Goal: Task Accomplishment & Management: Manage account settings

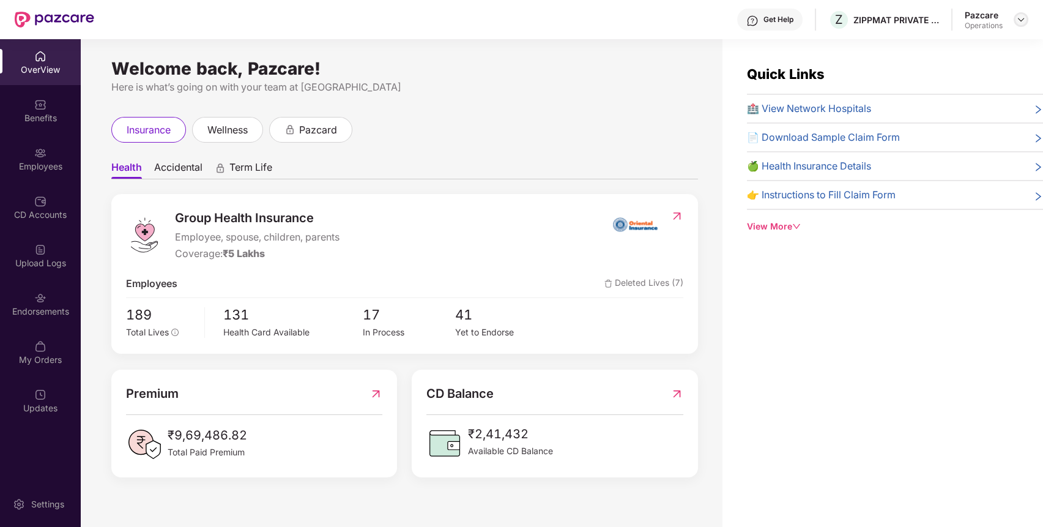
click at [1016, 23] on img at bounding box center [1021, 20] width 10 height 10
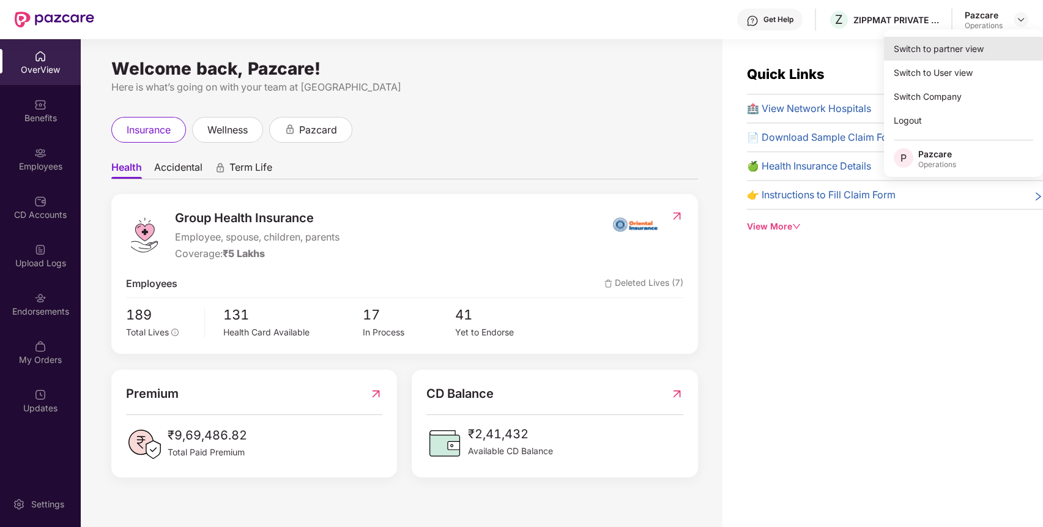
click at [993, 44] on div "Switch to partner view" at bounding box center [963, 49] width 159 height 24
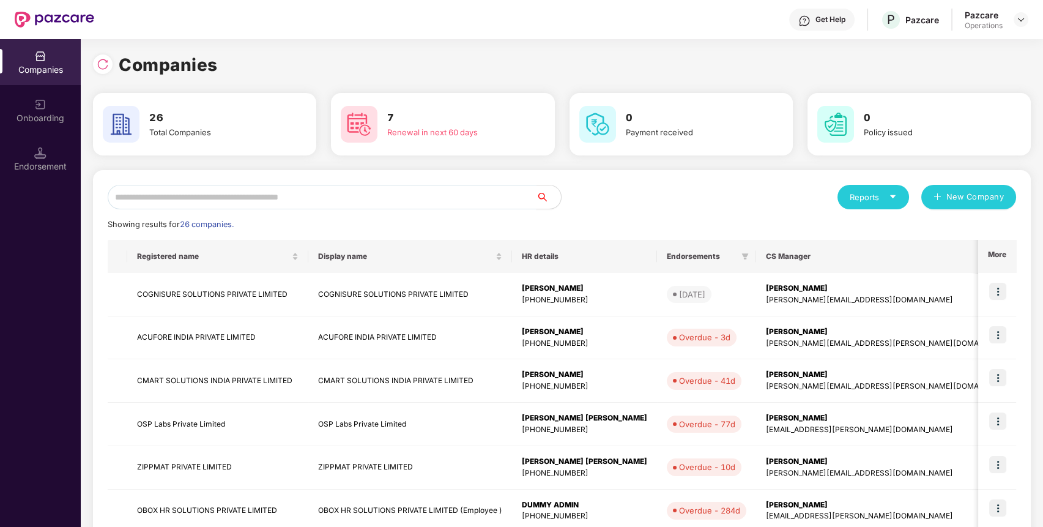
click at [505, 196] on input "text" at bounding box center [322, 197] width 429 height 24
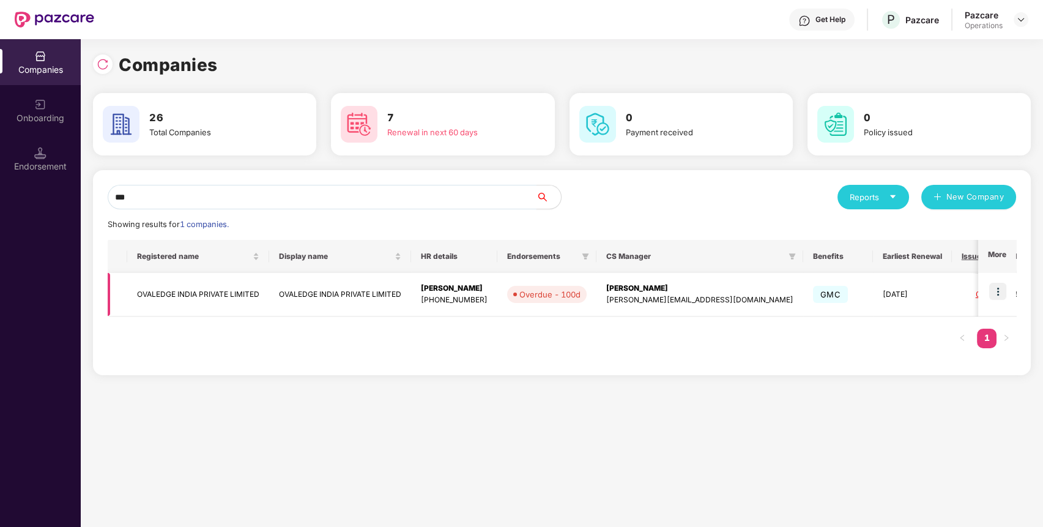
type input "***"
click at [999, 289] on img at bounding box center [998, 291] width 17 height 17
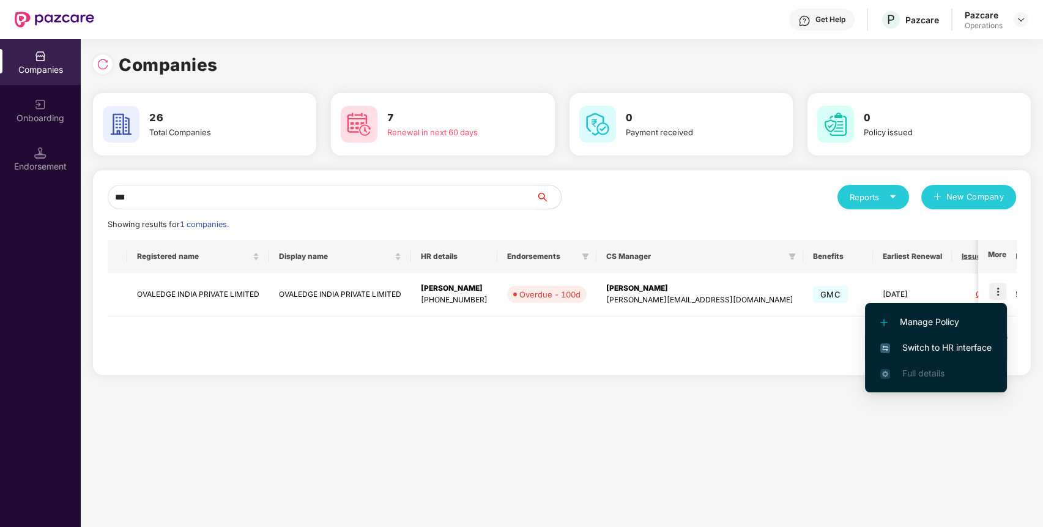
click at [961, 351] on span "Switch to HR interface" at bounding box center [936, 347] width 111 height 13
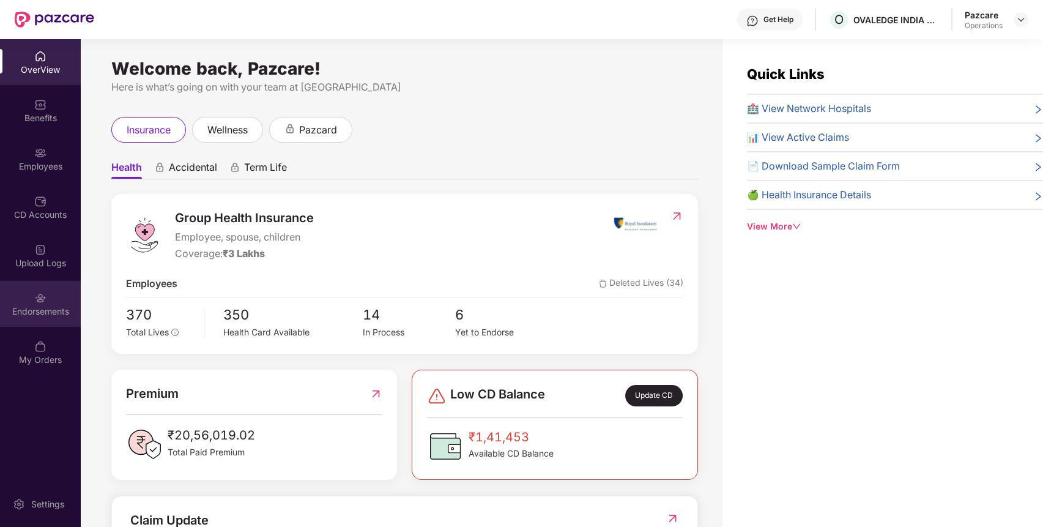
click at [40, 308] on div "Endorsements" at bounding box center [40, 311] width 81 height 12
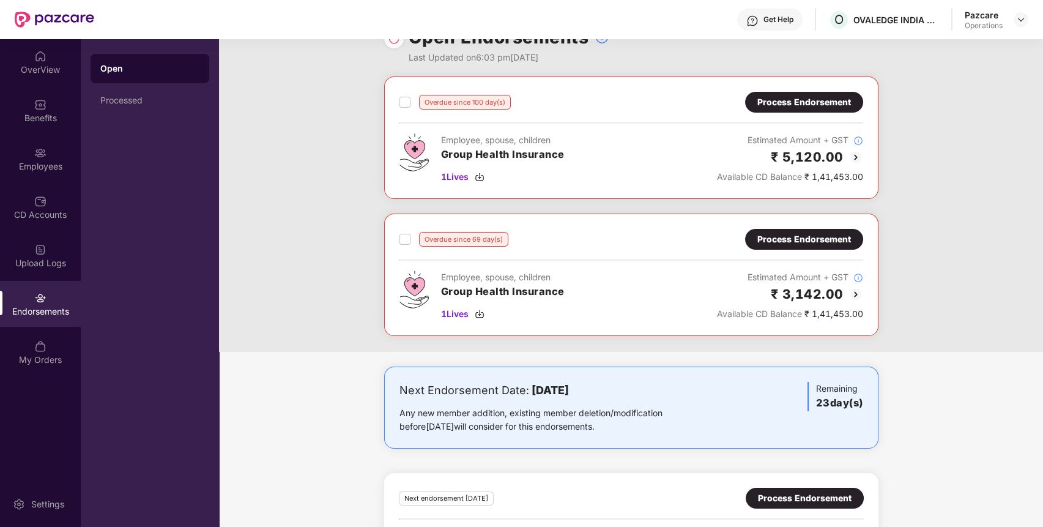
scroll to position [111, 0]
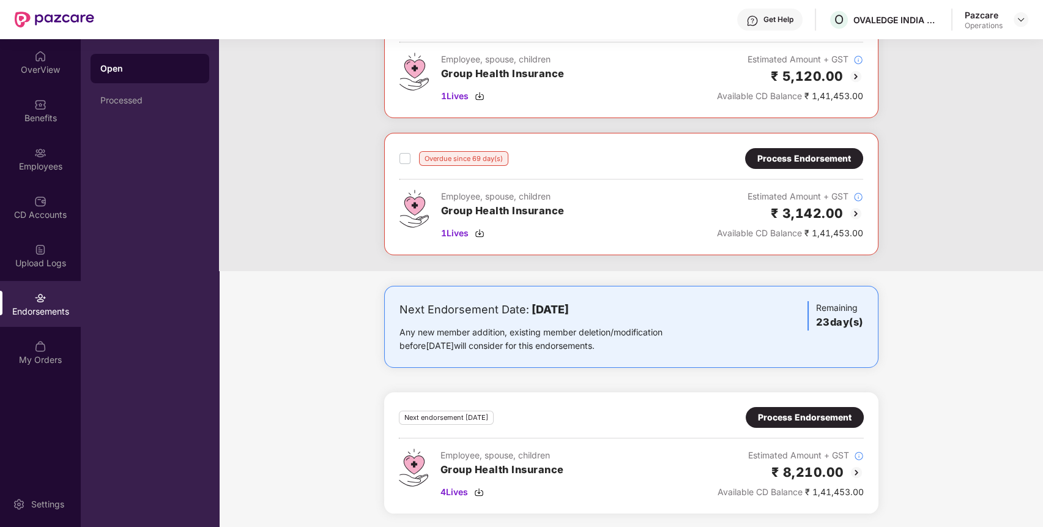
click at [837, 422] on div "Process Endorsement" at bounding box center [805, 417] width 94 height 13
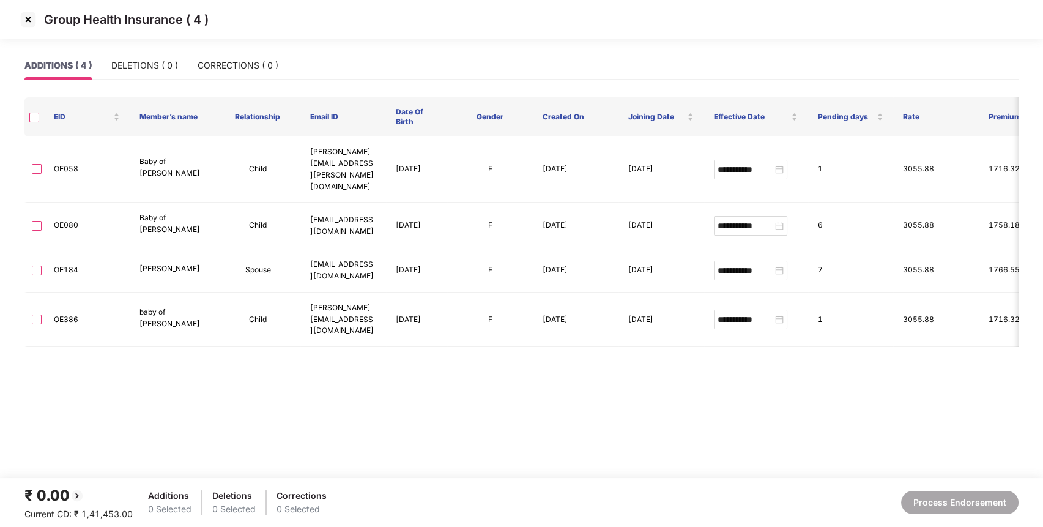
click at [28, 15] on img at bounding box center [28, 20] width 20 height 20
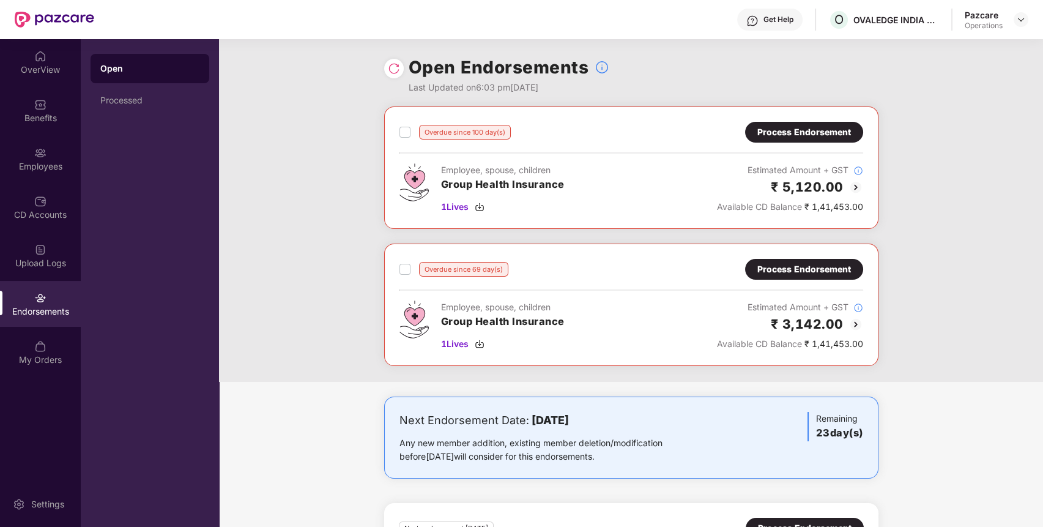
scroll to position [111, 0]
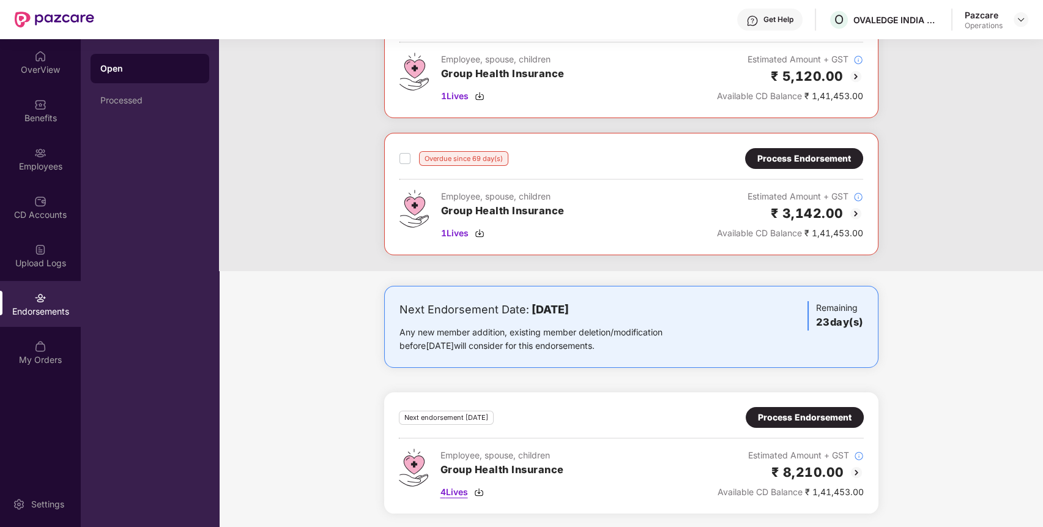
click at [452, 485] on span "4 Lives" at bounding box center [455, 491] width 28 height 13
click at [43, 112] on div "Benefits" at bounding box center [40, 118] width 81 height 12
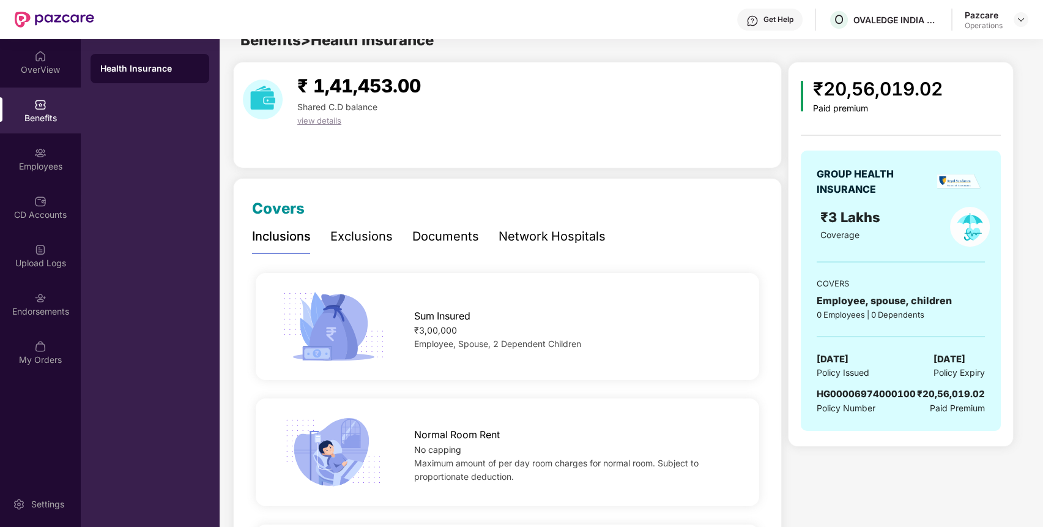
scroll to position [0, 0]
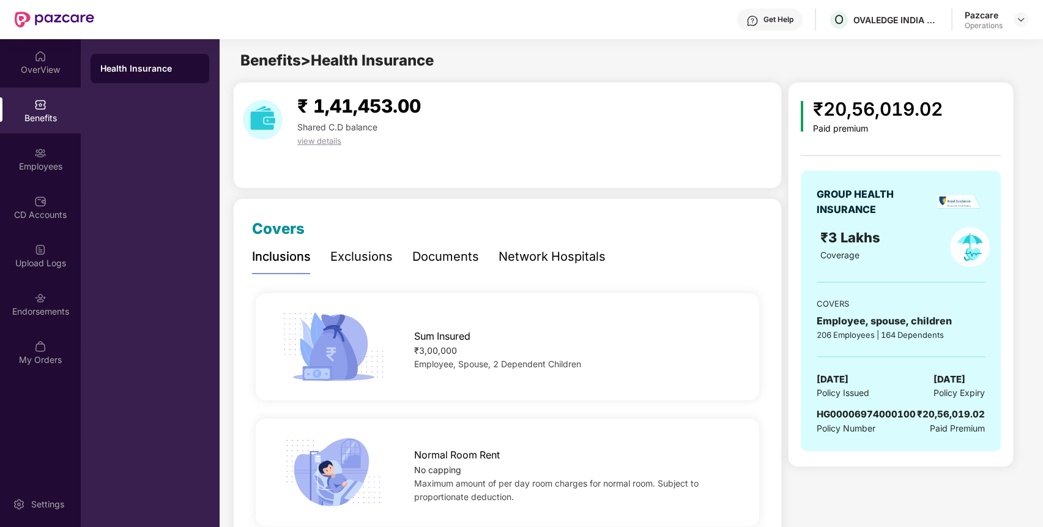
click at [881, 414] on span "HG00006974000100" at bounding box center [866, 414] width 99 height 12
copy span "HG00006974000100"
click at [48, 308] on div "Endorsements" at bounding box center [40, 311] width 81 height 12
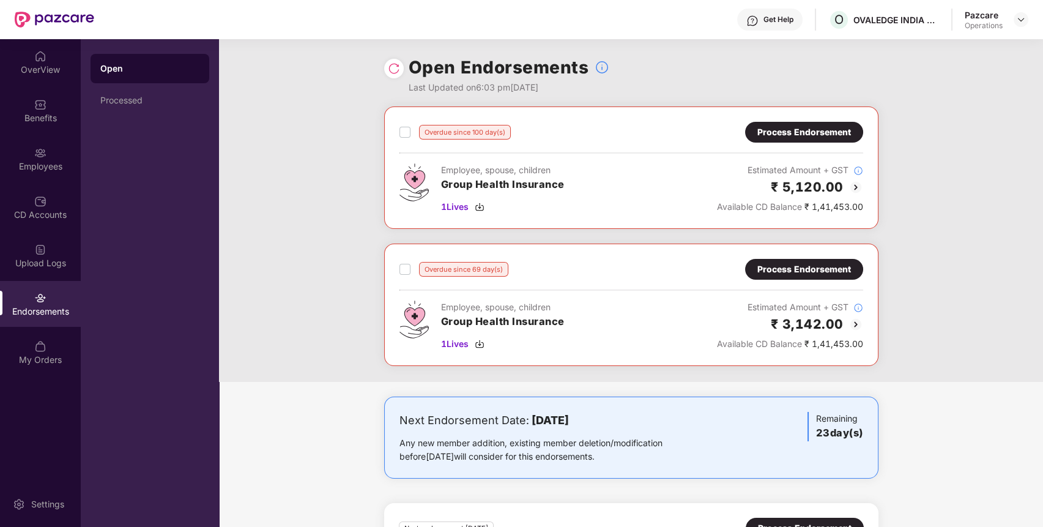
scroll to position [111, 0]
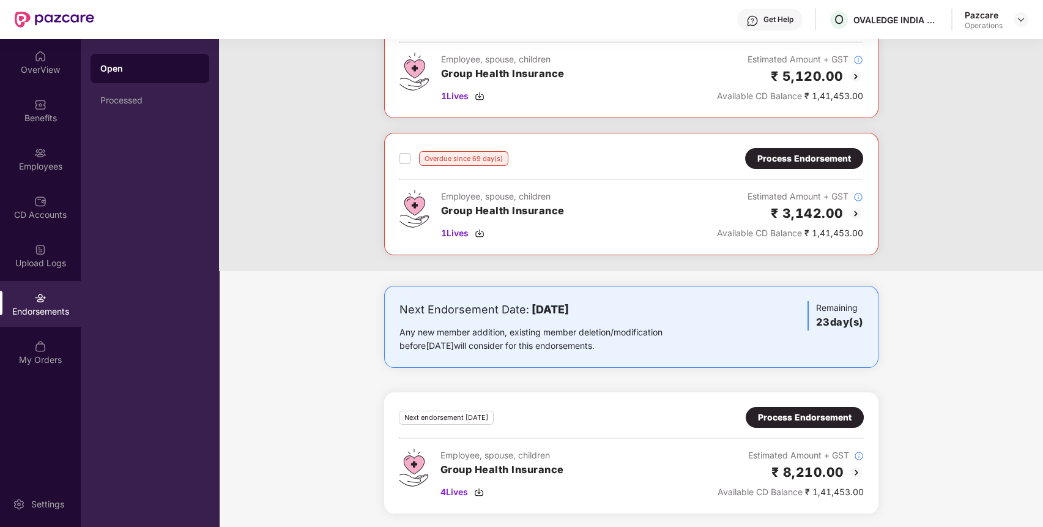
click at [788, 417] on div "Process Endorsement" at bounding box center [805, 417] width 94 height 13
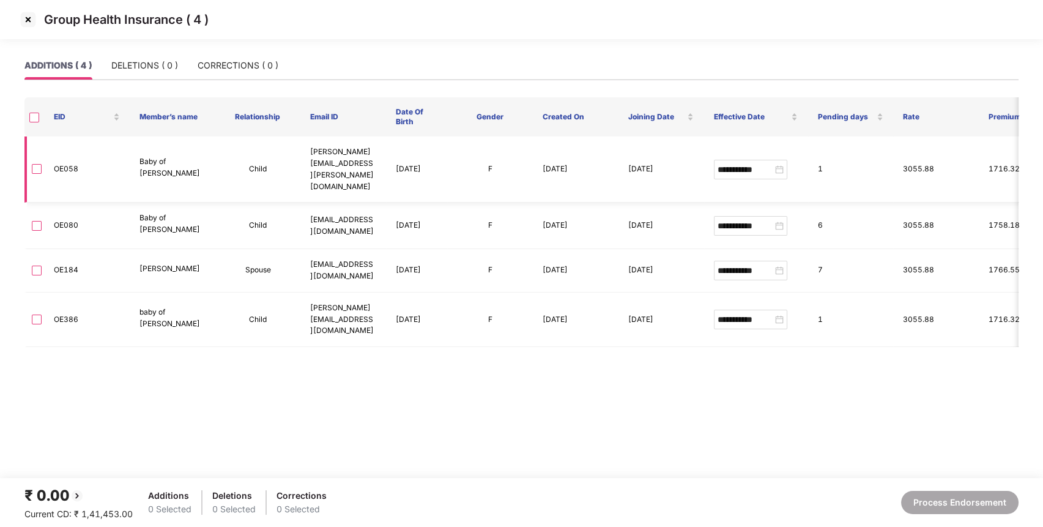
click at [41, 154] on td at bounding box center [34, 169] width 20 height 66
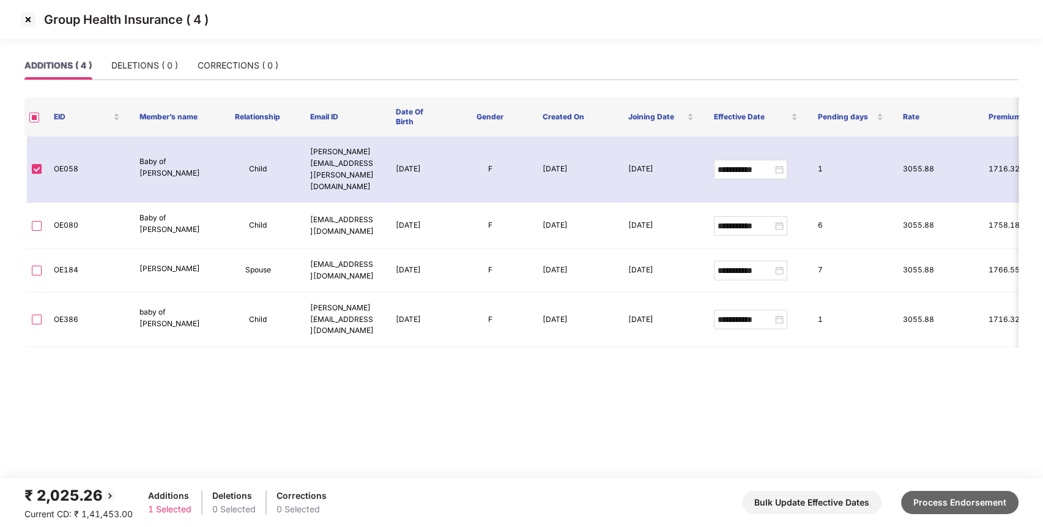
click at [955, 503] on button "Process Endorsement" at bounding box center [959, 502] width 117 height 23
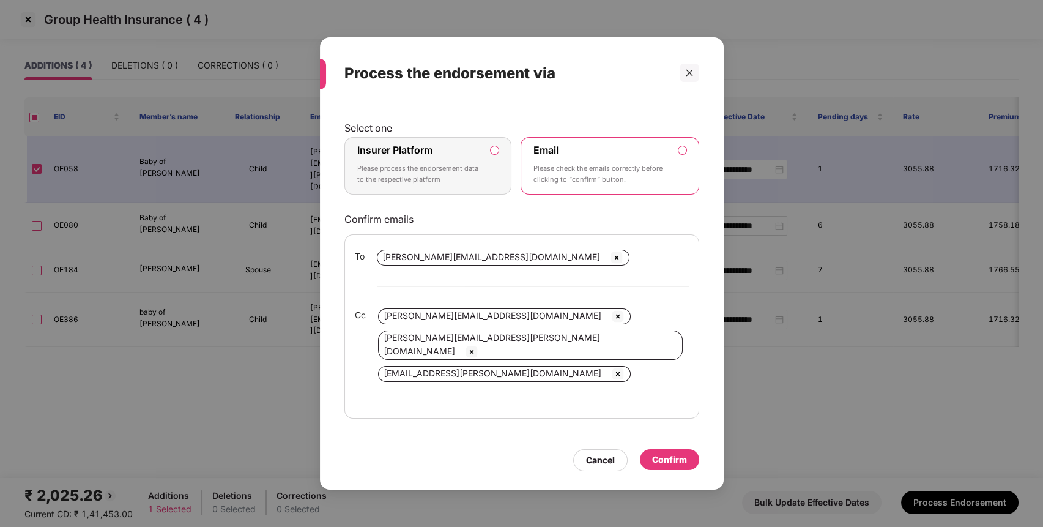
click at [485, 181] on label "Insurer Platform Please process the endorsement data to the respective platform" at bounding box center [429, 166] width 168 height 58
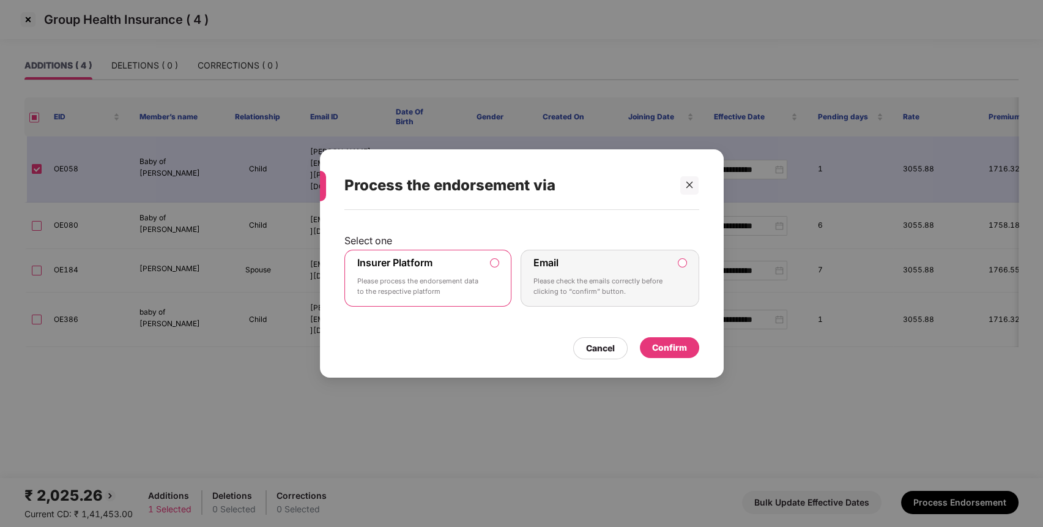
click at [677, 349] on div "Confirm" at bounding box center [669, 347] width 35 height 13
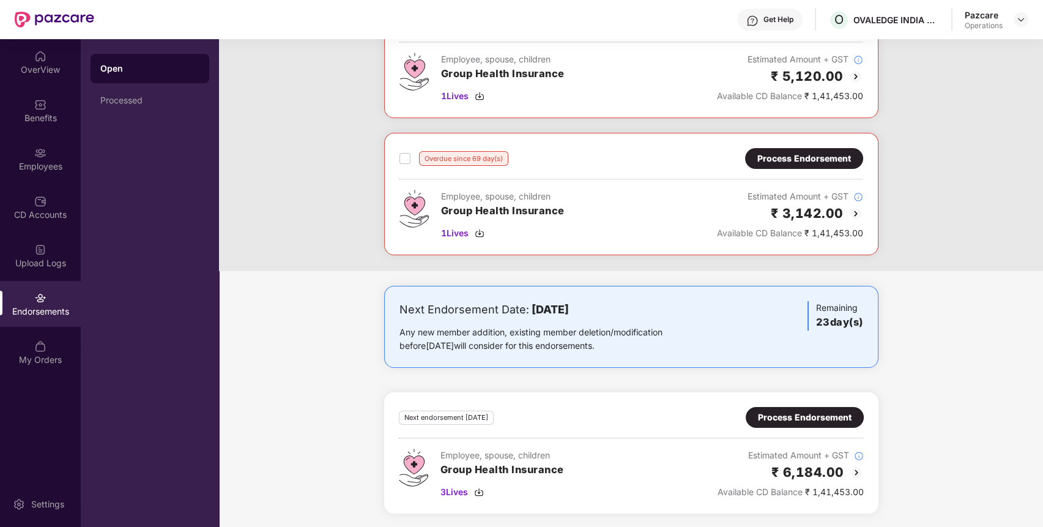
click at [814, 414] on div "Process Endorsement" at bounding box center [805, 417] width 94 height 13
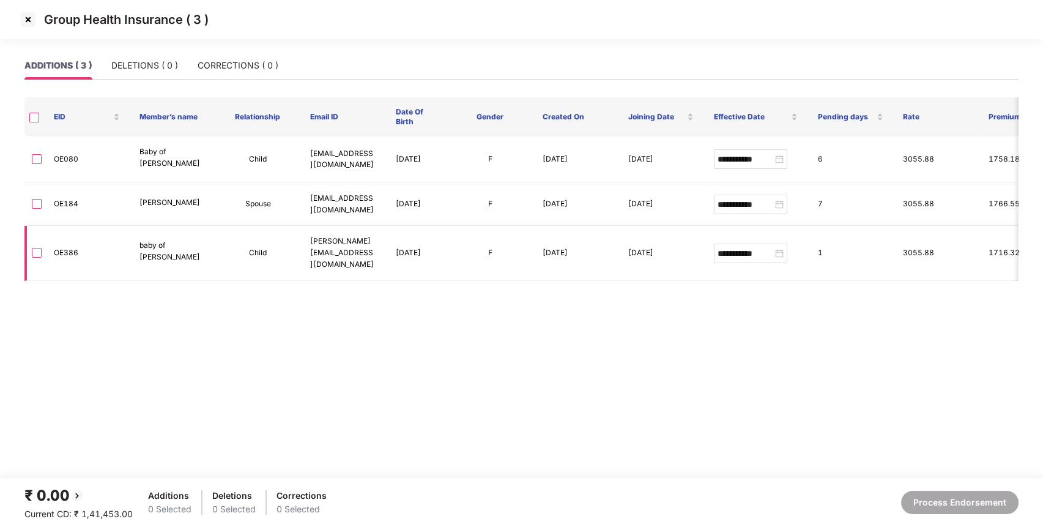
click at [33, 260] on label at bounding box center [37, 253] width 10 height 13
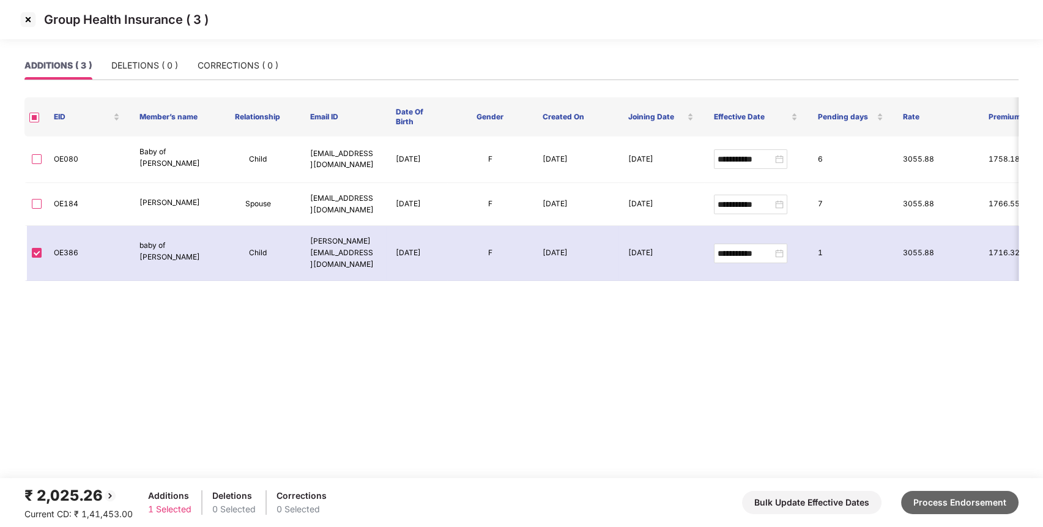
click at [964, 504] on button "Process Endorsement" at bounding box center [959, 502] width 117 height 23
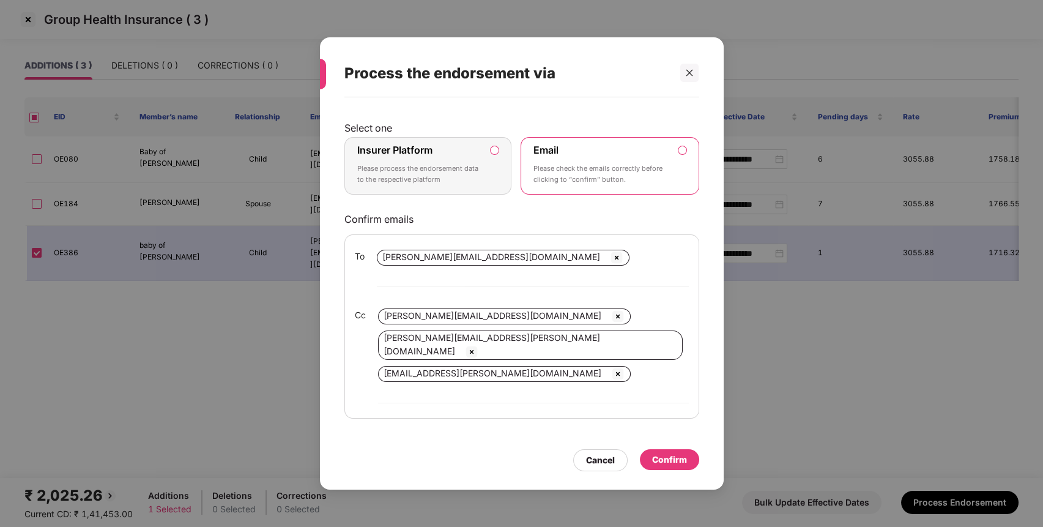
click at [434, 188] on div "Insurer Platform Please process the endorsement data to the respective platform" at bounding box center [419, 166] width 125 height 44
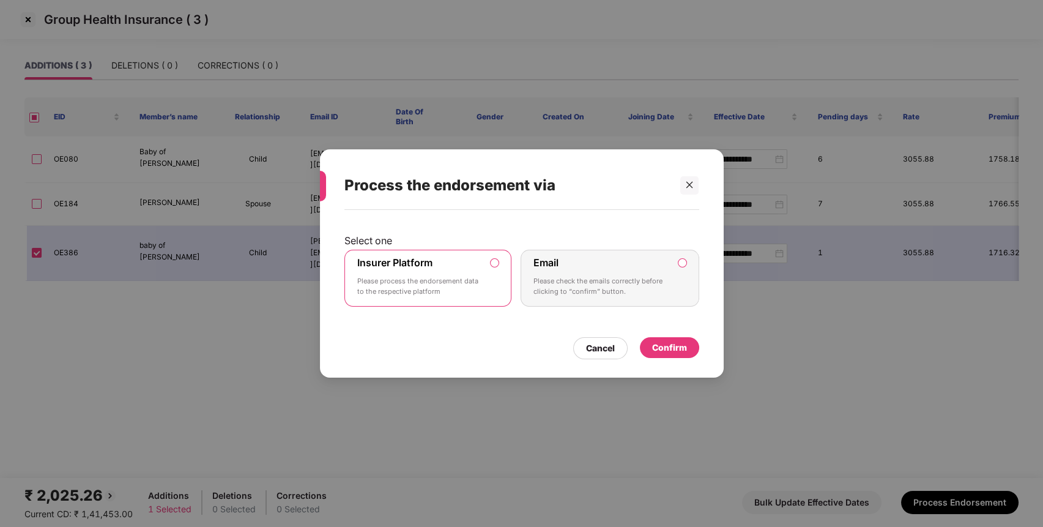
click at [662, 349] on div "Confirm" at bounding box center [669, 347] width 35 height 13
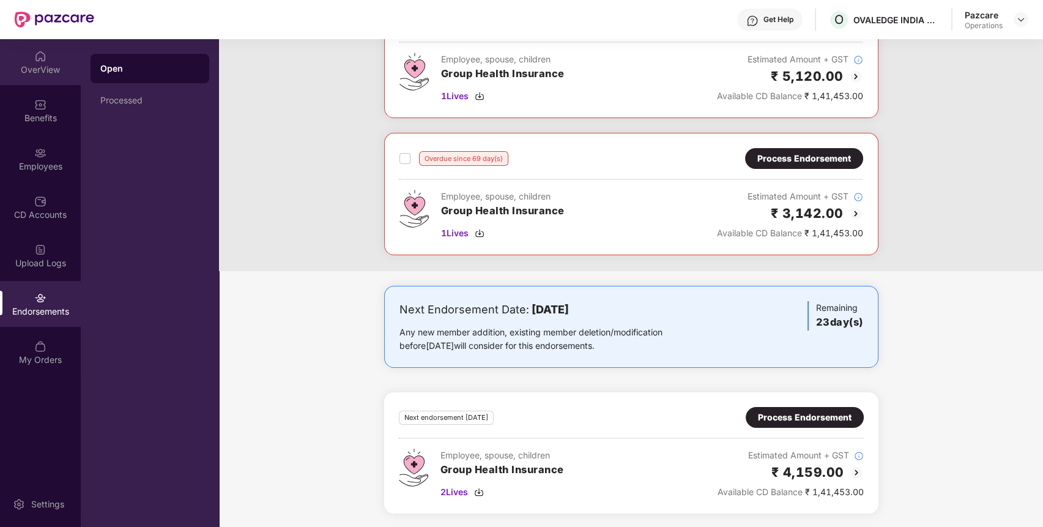
click at [51, 54] on div "OverView" at bounding box center [40, 62] width 81 height 46
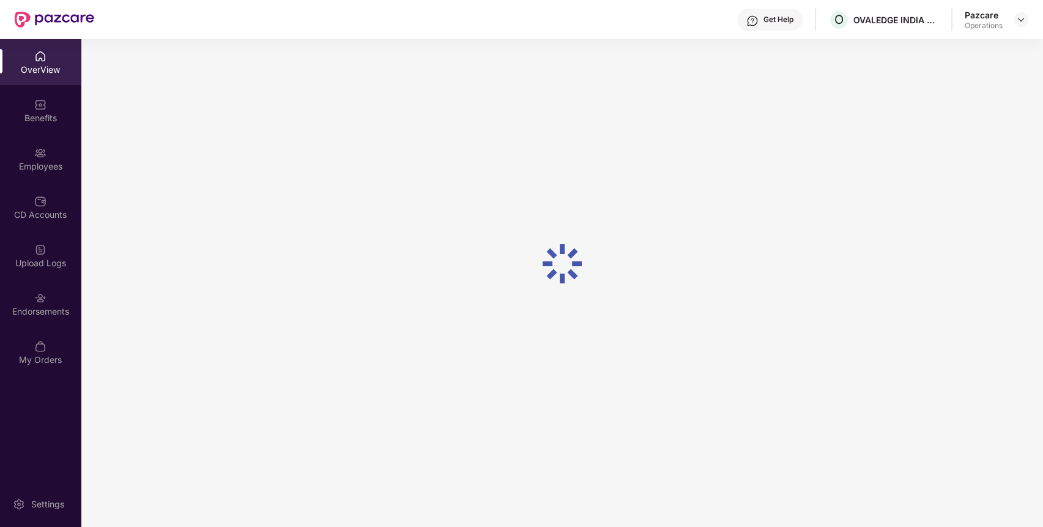
scroll to position [39, 0]
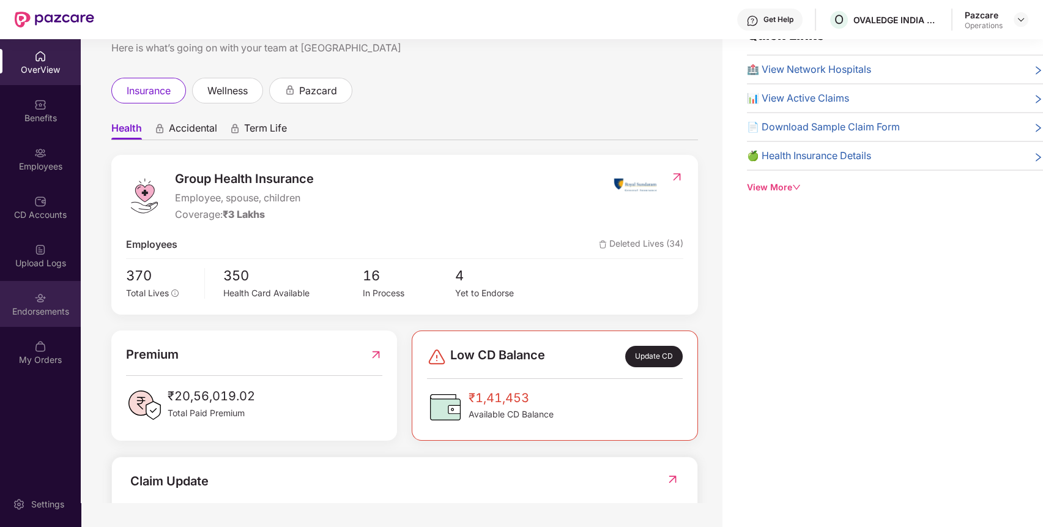
click at [48, 318] on div "Endorsements" at bounding box center [40, 304] width 81 height 46
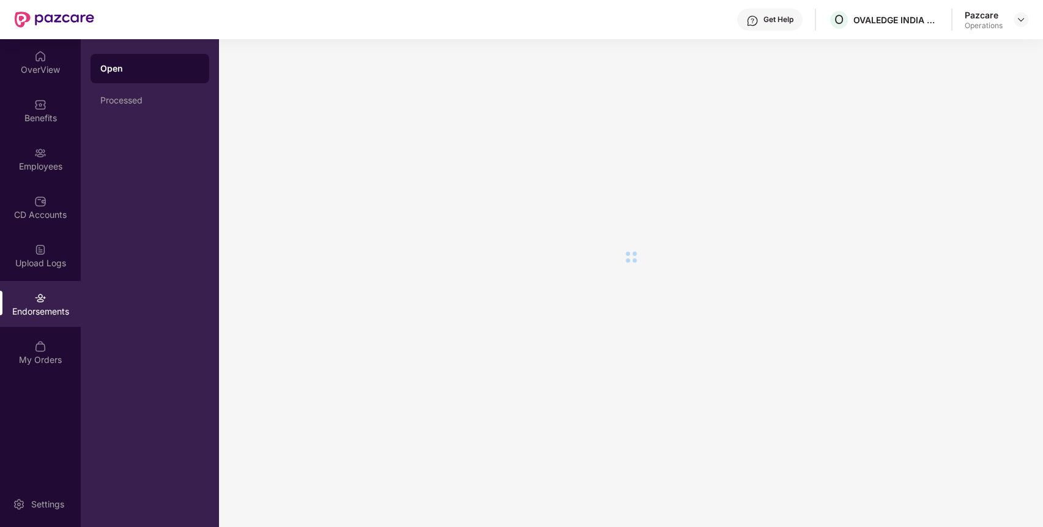
scroll to position [0, 0]
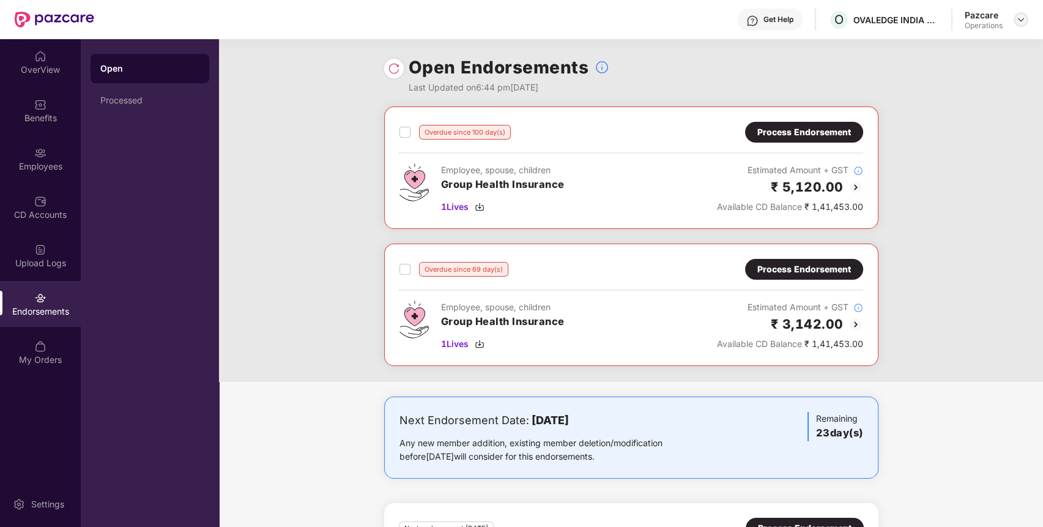
click at [1020, 14] on div at bounding box center [1021, 19] width 15 height 15
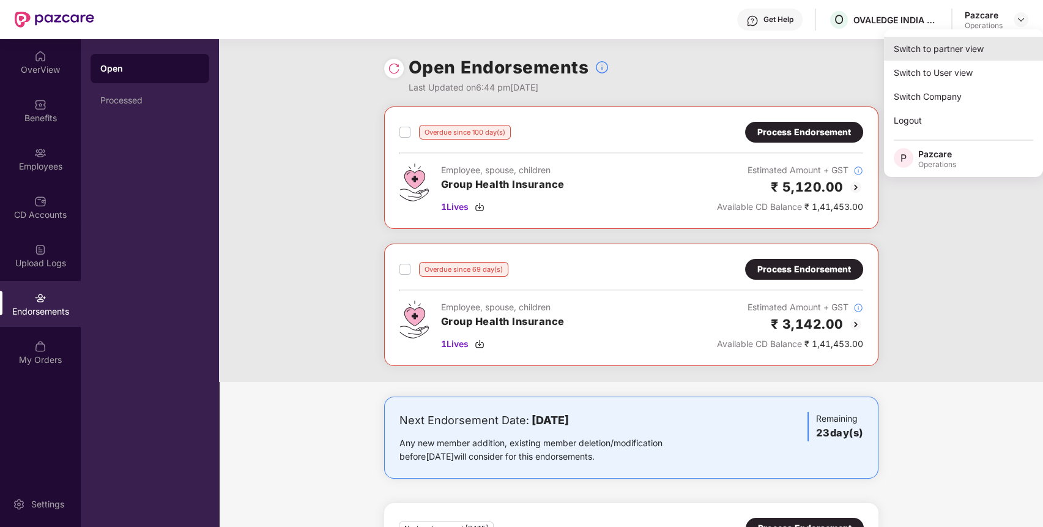
click at [979, 43] on div "Switch to partner view" at bounding box center [963, 49] width 159 height 24
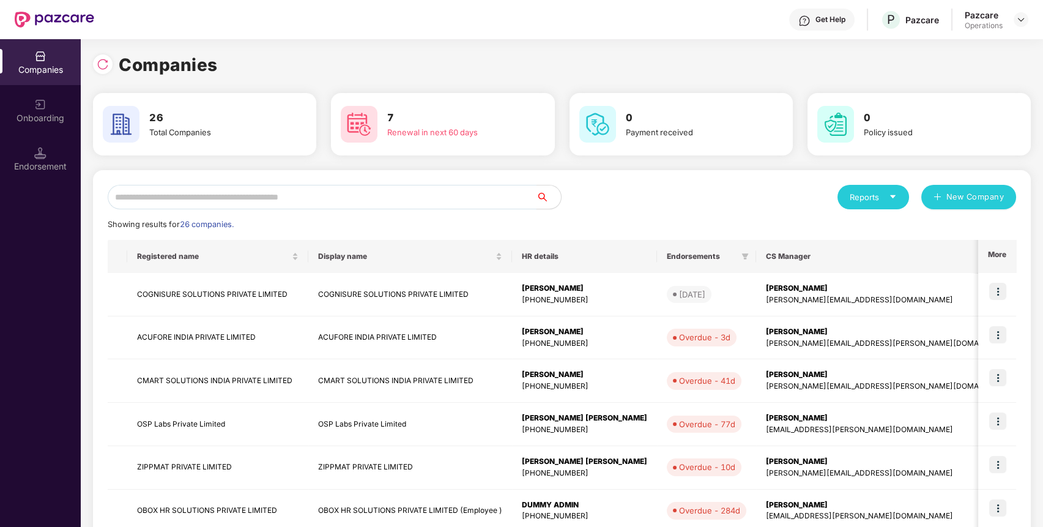
click at [359, 201] on input "text" at bounding box center [322, 197] width 429 height 24
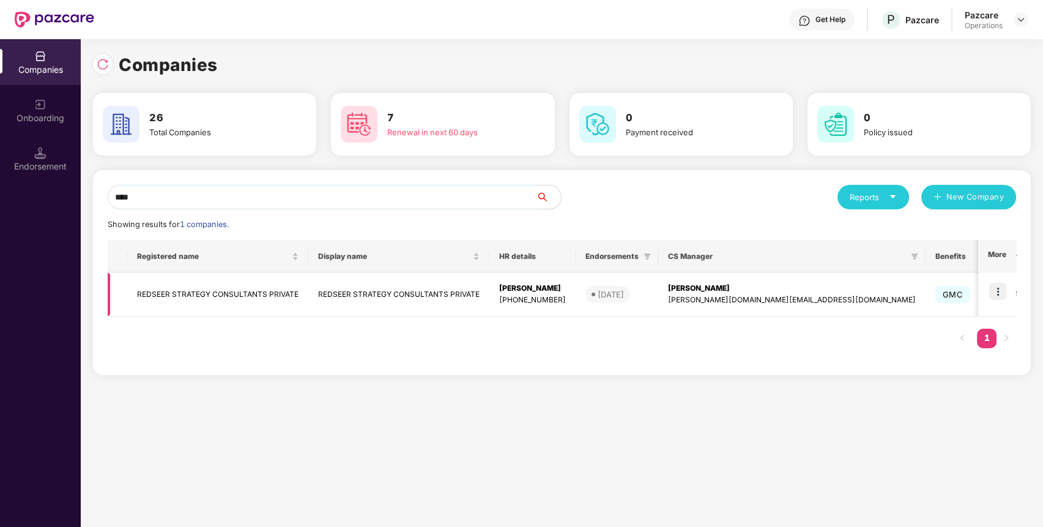
type input "****"
click at [994, 293] on img at bounding box center [998, 291] width 17 height 17
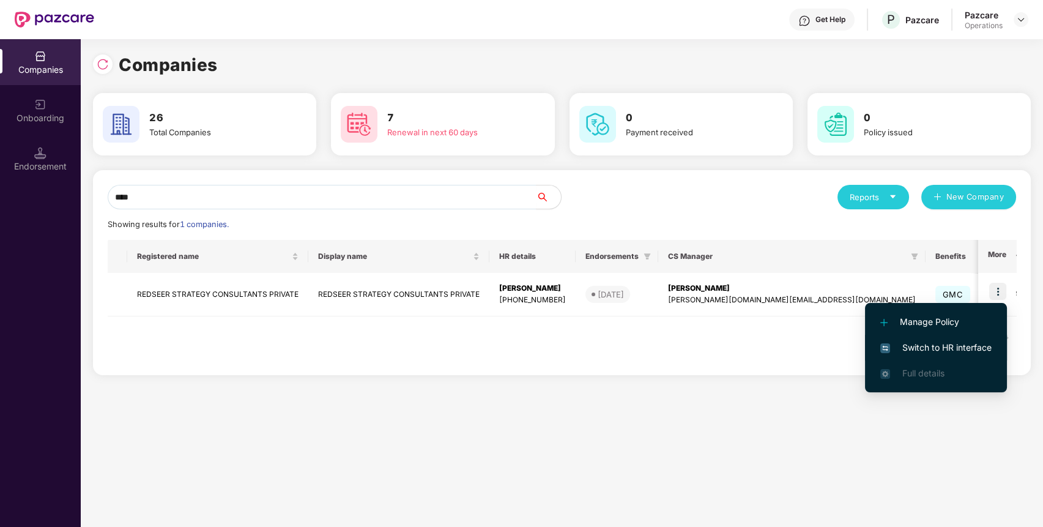
click at [969, 345] on span "Switch to HR interface" at bounding box center [936, 347] width 111 height 13
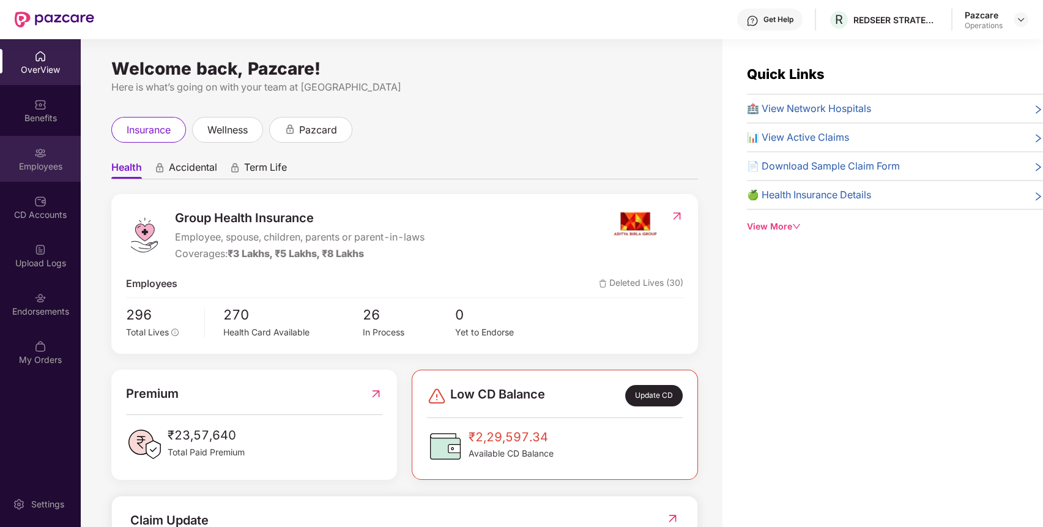
click at [57, 171] on div "Employees" at bounding box center [40, 166] width 81 height 12
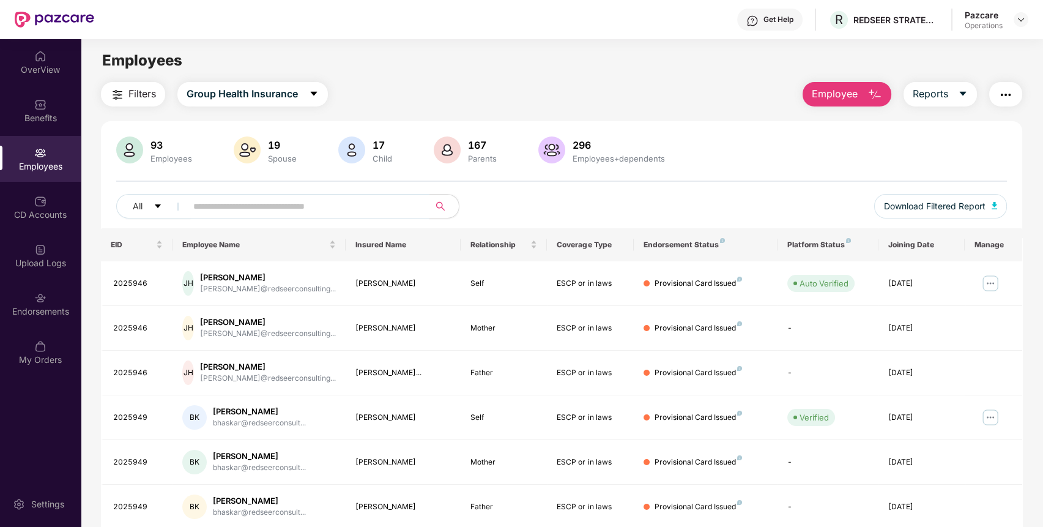
click at [343, 211] on input "text" at bounding box center [303, 206] width 220 height 18
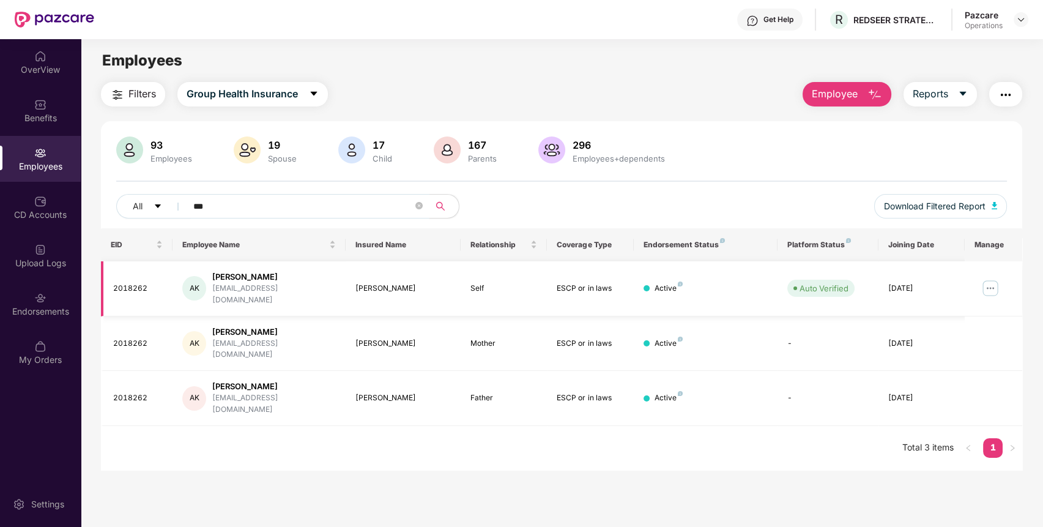
type input "***"
click at [993, 282] on img at bounding box center [991, 288] width 20 height 20
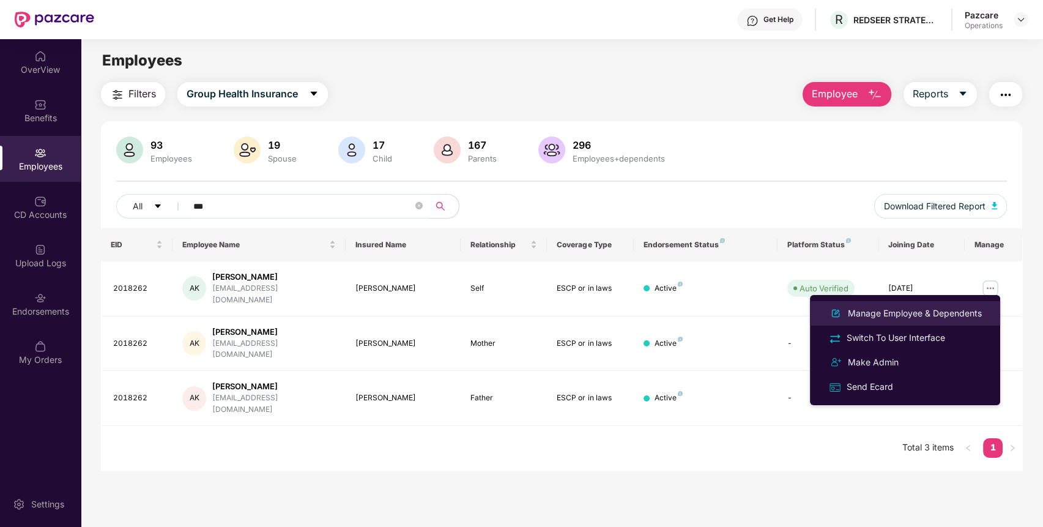
click at [967, 302] on li "Manage Employee & Dependents" at bounding box center [905, 313] width 190 height 24
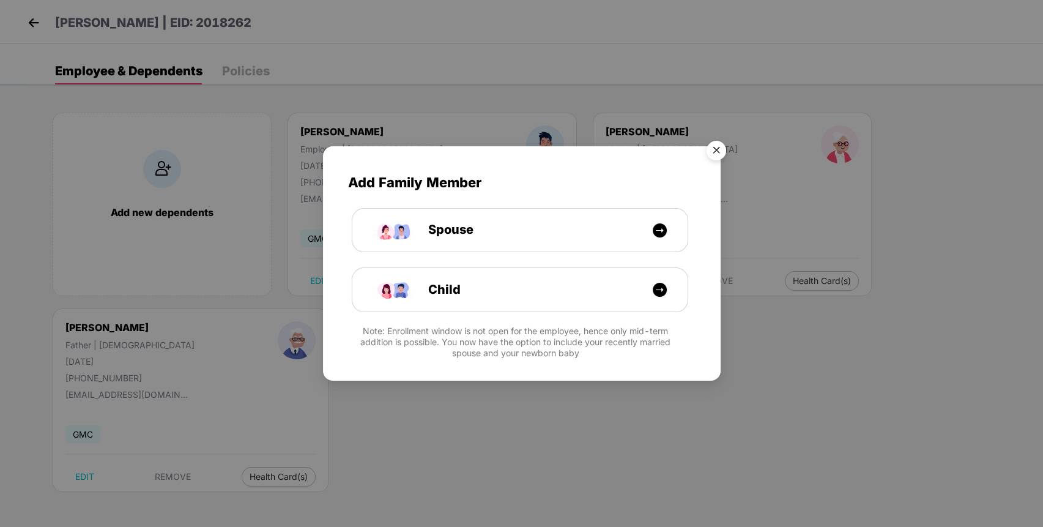
click at [715, 151] on img "Close" at bounding box center [716, 152] width 34 height 34
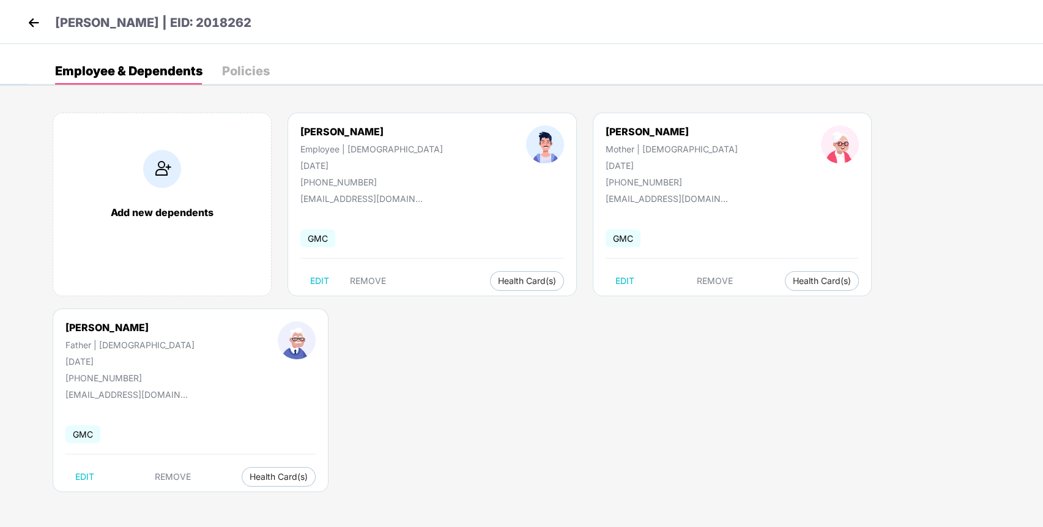
click at [31, 20] on img at bounding box center [33, 22] width 18 height 18
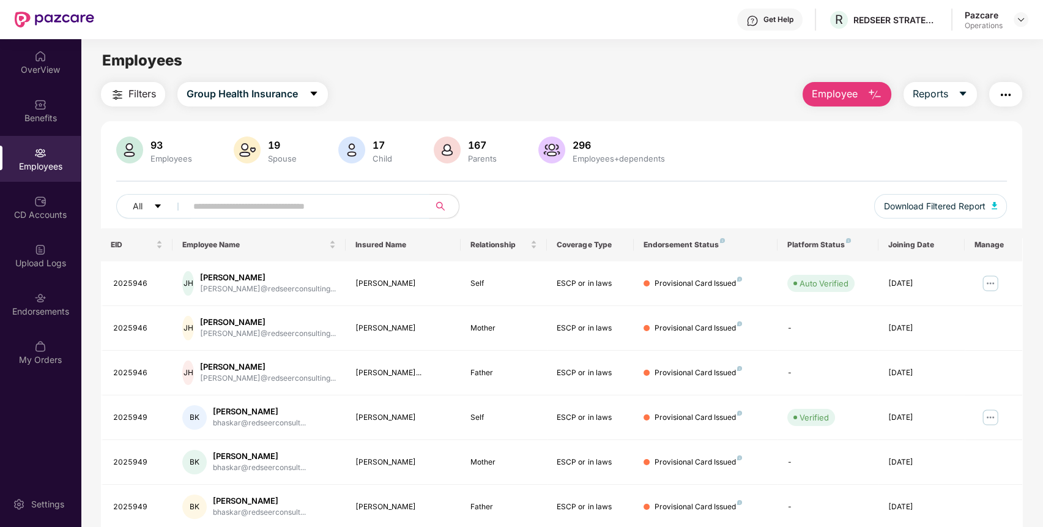
click at [264, 202] on input "text" at bounding box center [303, 206] width 220 height 18
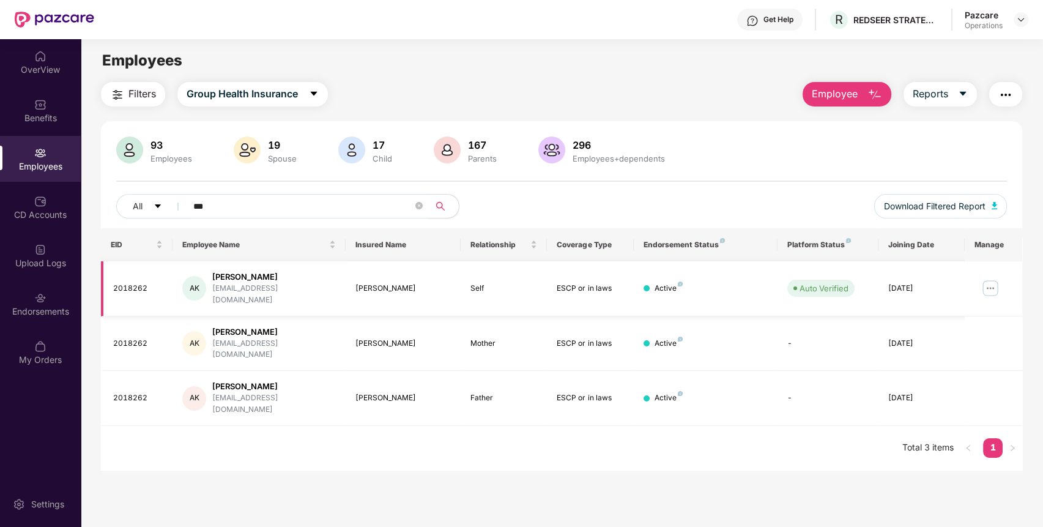
type input "***"
click at [996, 279] on img at bounding box center [991, 288] width 20 height 20
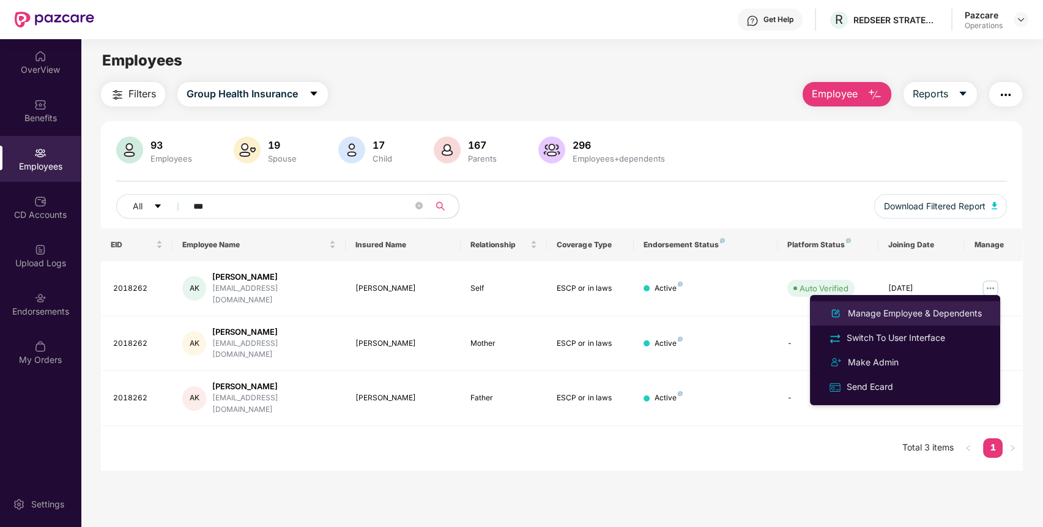
click at [954, 305] on li "Manage Employee & Dependents" at bounding box center [905, 313] width 190 height 24
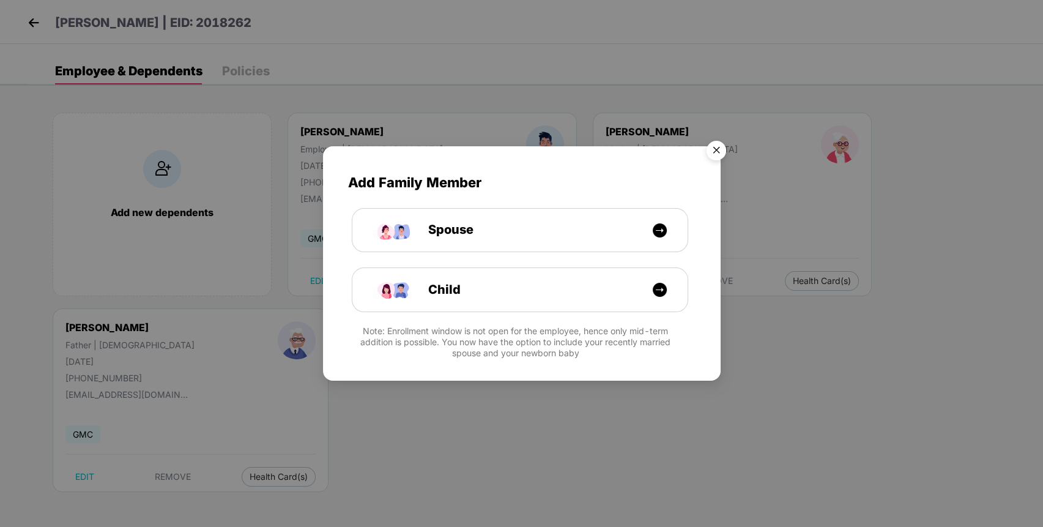
click at [719, 149] on img "Close" at bounding box center [716, 152] width 34 height 34
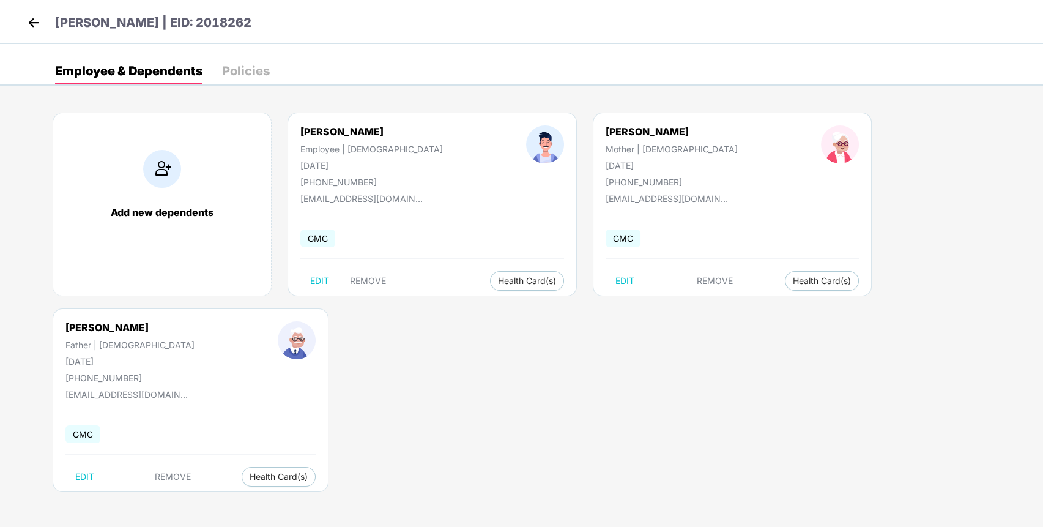
click at [34, 24] on img at bounding box center [33, 22] width 18 height 18
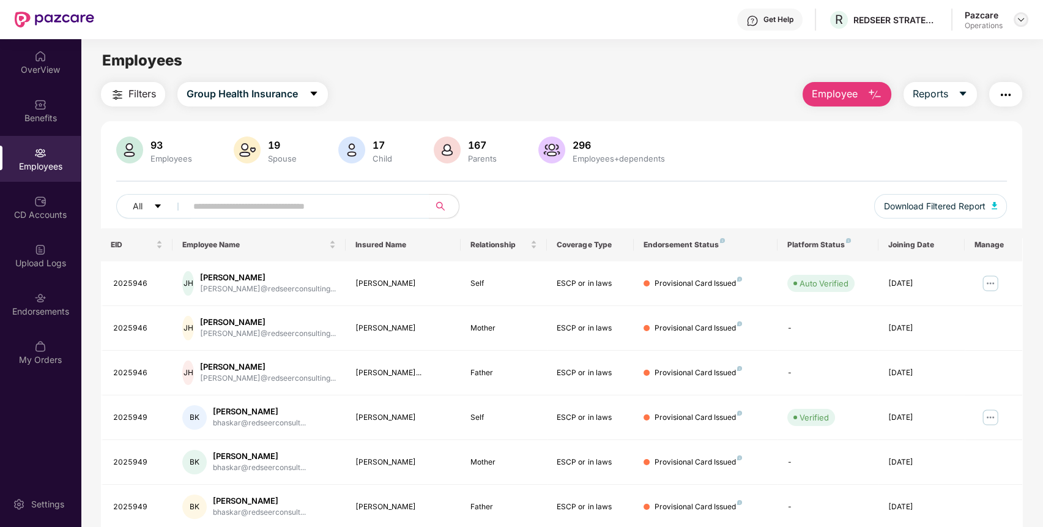
click at [1019, 17] on img at bounding box center [1021, 20] width 10 height 10
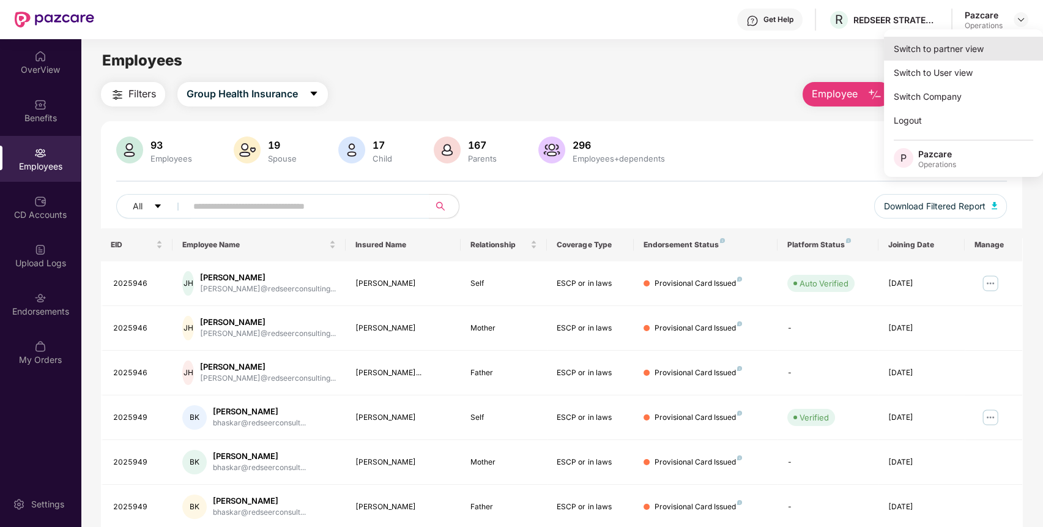
click at [987, 46] on div "Switch to partner view" at bounding box center [963, 49] width 159 height 24
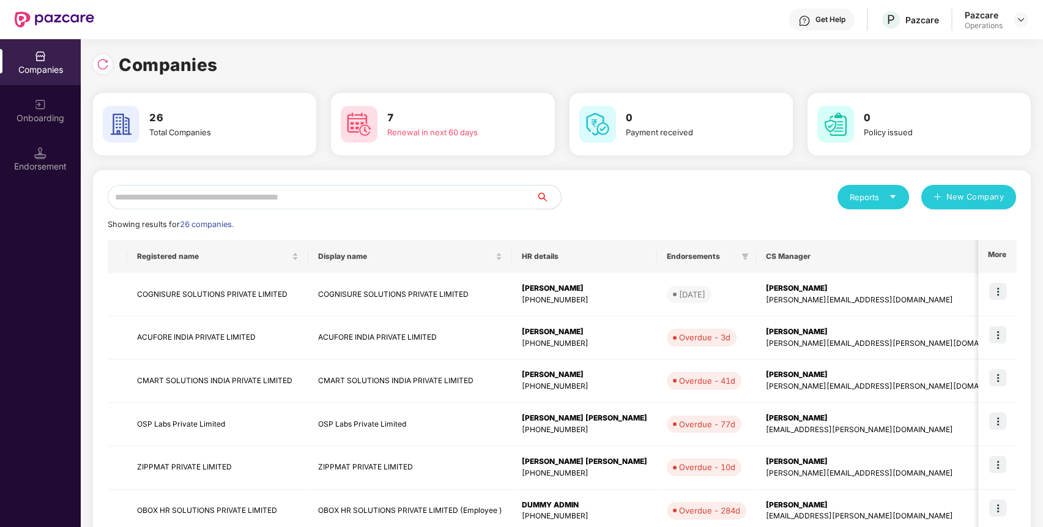
click at [437, 189] on input "text" at bounding box center [322, 197] width 429 height 24
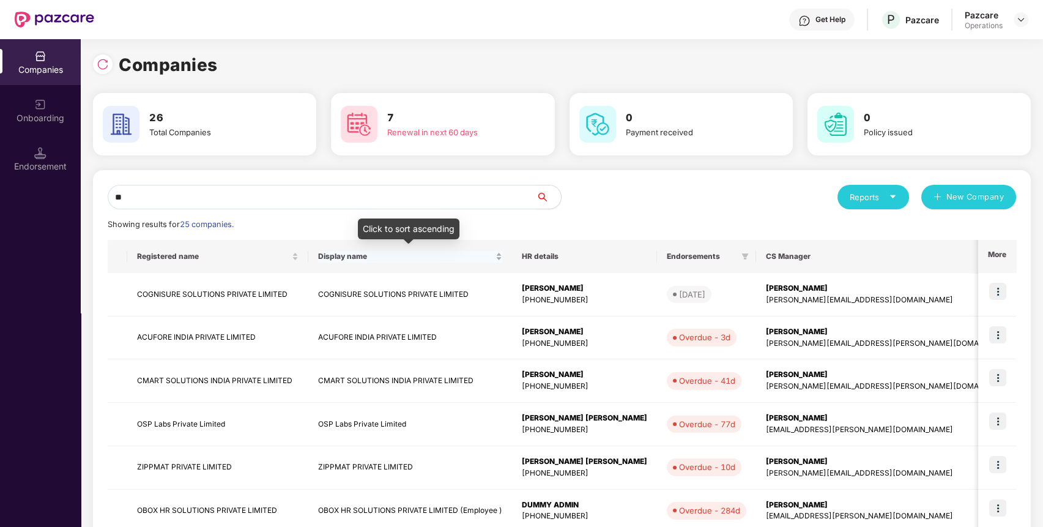
type input "*"
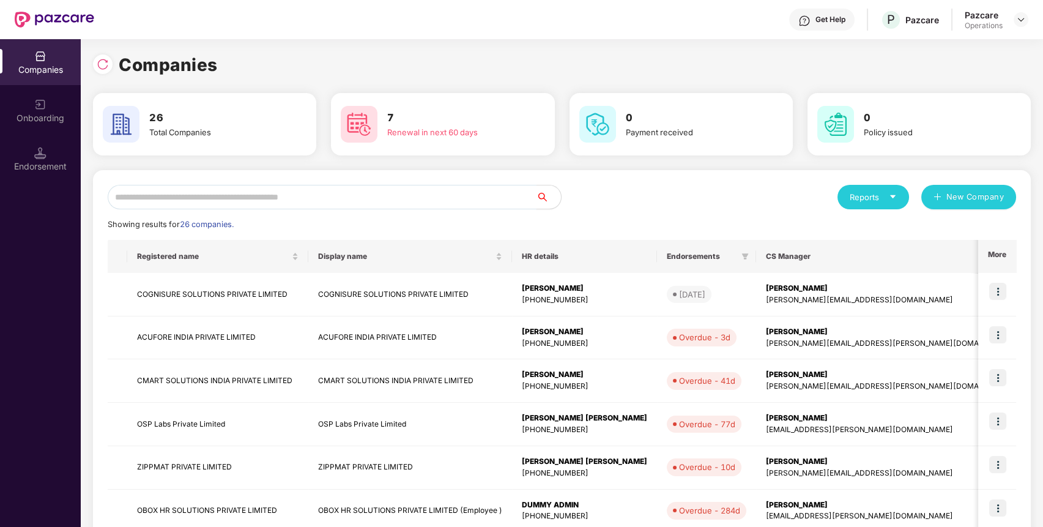
click at [496, 201] on input "text" at bounding box center [322, 197] width 429 height 24
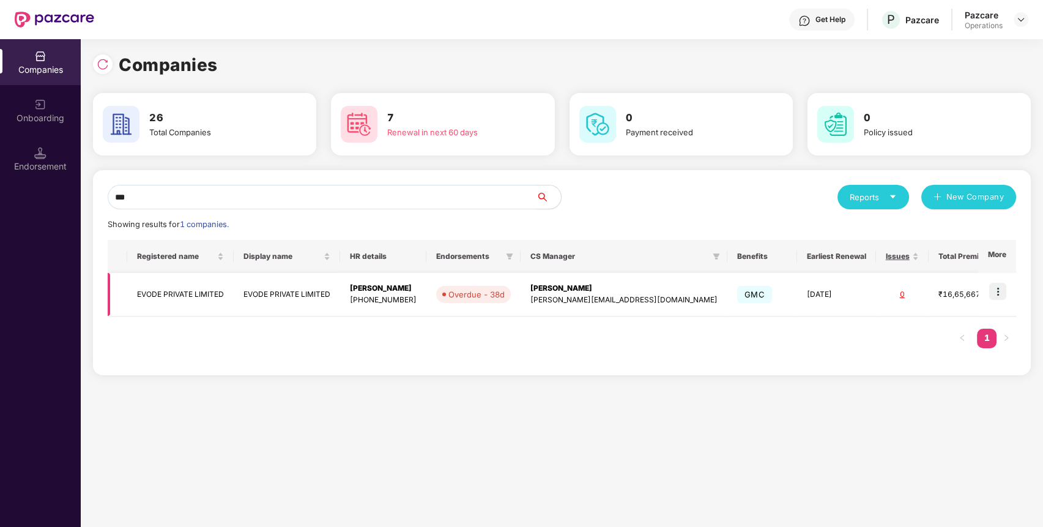
type input "***"
click at [1003, 294] on img at bounding box center [998, 291] width 17 height 17
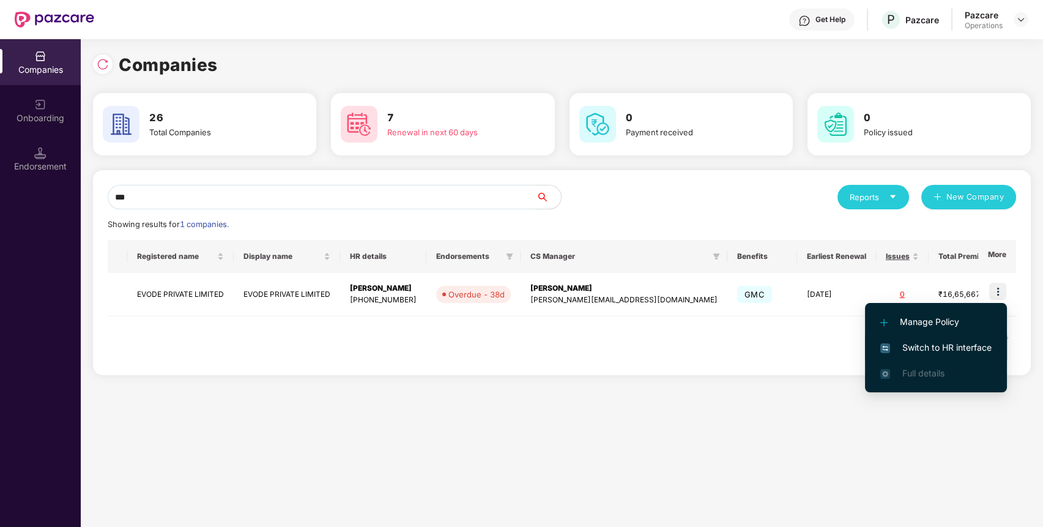
click at [961, 345] on span "Switch to HR interface" at bounding box center [936, 347] width 111 height 13
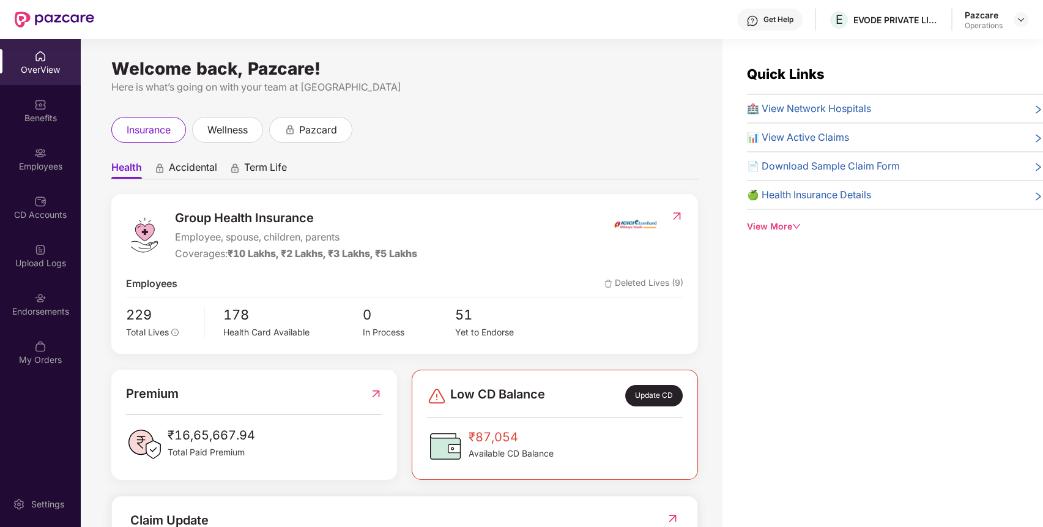
click at [34, 315] on div "Endorsements" at bounding box center [40, 311] width 81 height 12
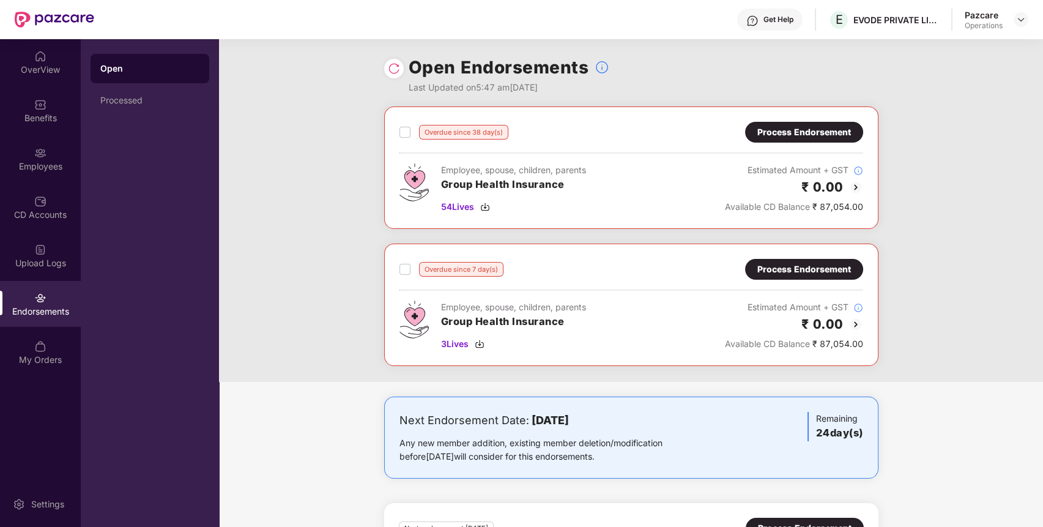
click at [808, 266] on div "Process Endorsement" at bounding box center [805, 269] width 94 height 13
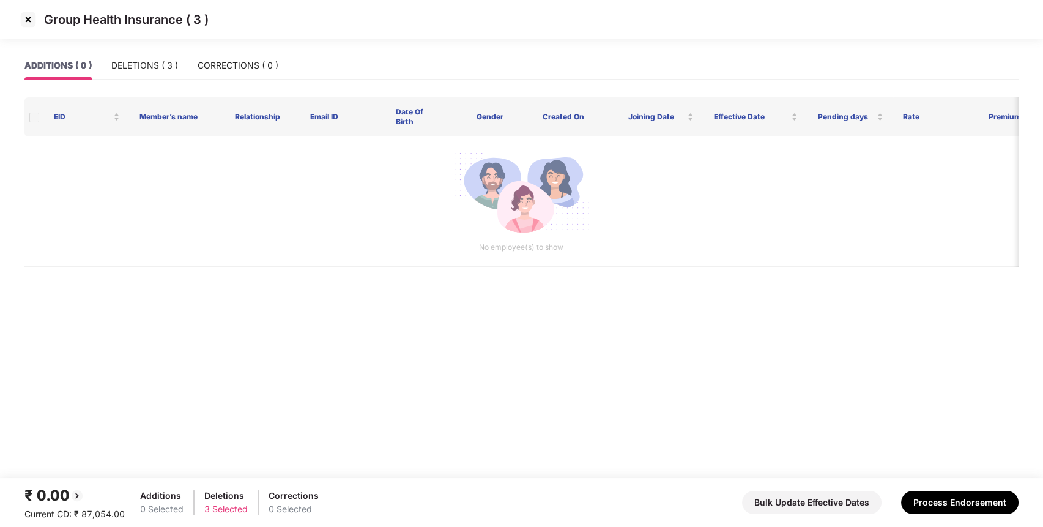
click at [25, 15] on img at bounding box center [28, 20] width 20 height 20
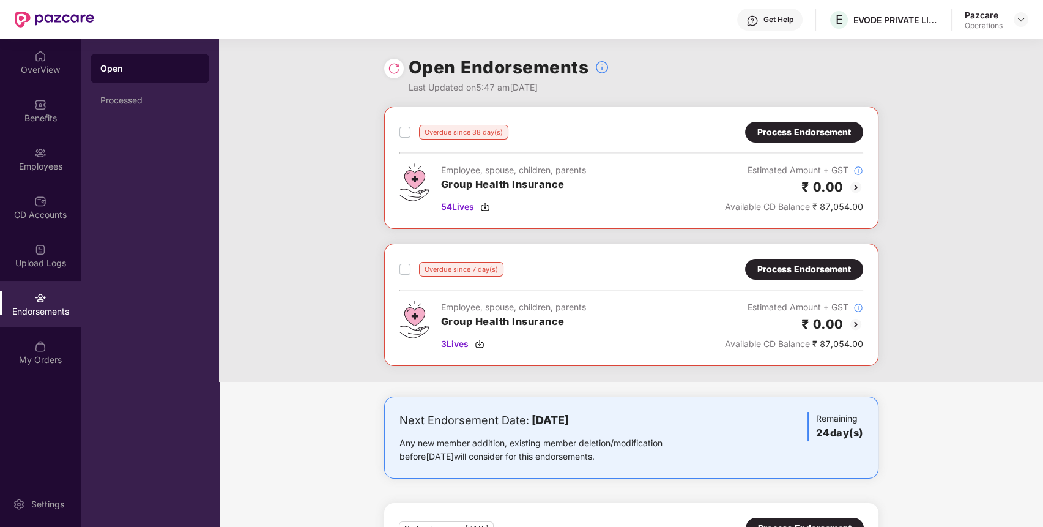
click at [827, 127] on div "Process Endorsement" at bounding box center [805, 131] width 94 height 13
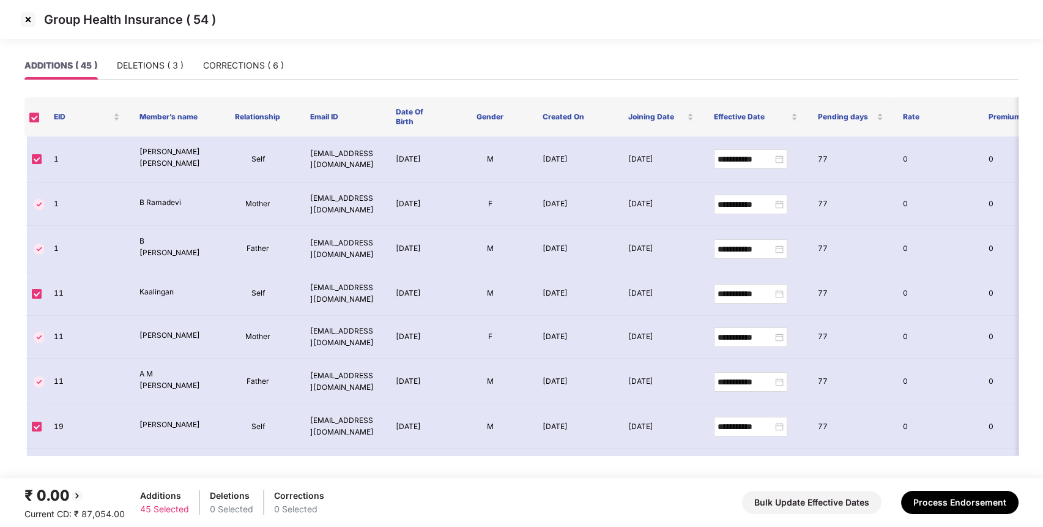
click at [24, 20] on img at bounding box center [28, 20] width 20 height 20
